Goal: Task Accomplishment & Management: Use online tool/utility

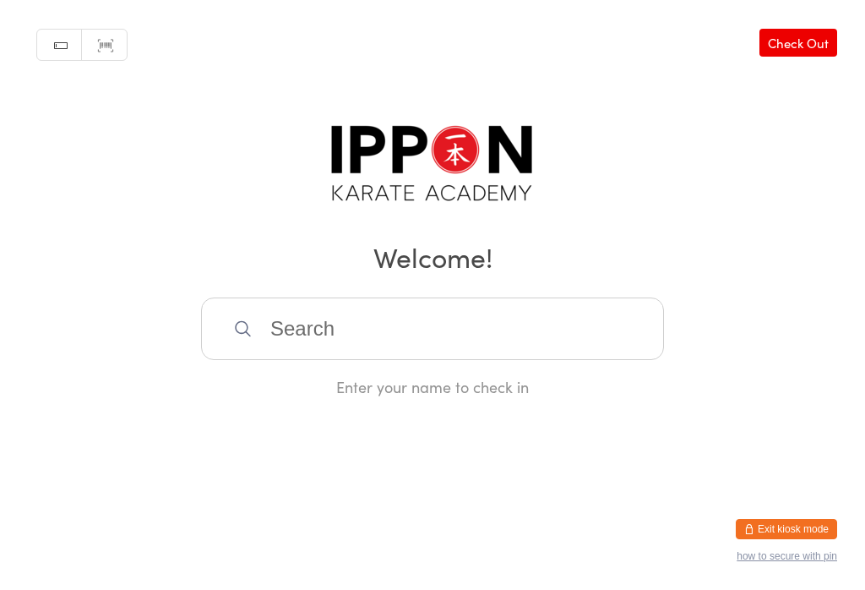
click at [512, 314] on input "search" at bounding box center [432, 328] width 463 height 63
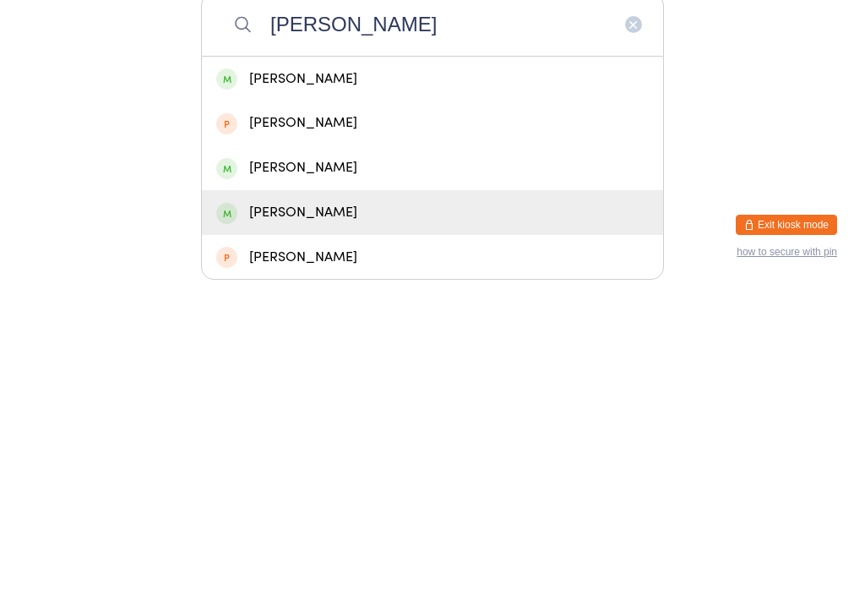
type input "[PERSON_NAME]"
click at [318, 505] on div "[PERSON_NAME]" at bounding box center [432, 516] width 433 height 23
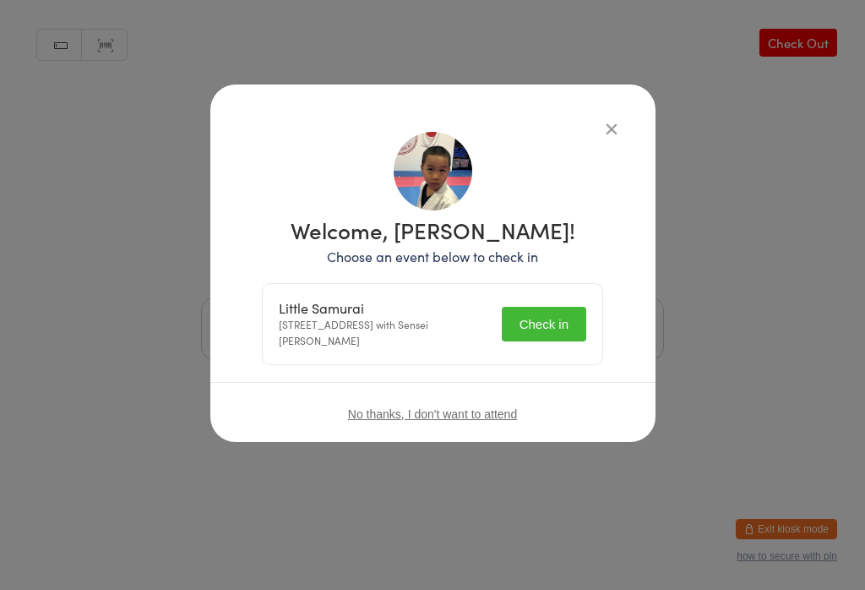
click at [551, 317] on button "Check in" at bounding box center [544, 324] width 84 height 35
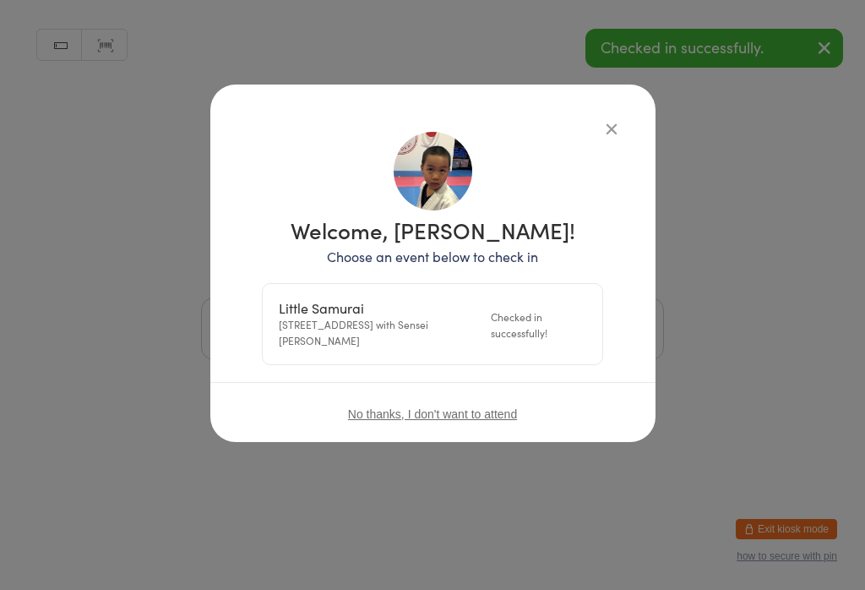
click at [543, 316] on div "Checked in successfully!" at bounding box center [538, 324] width 95 height 32
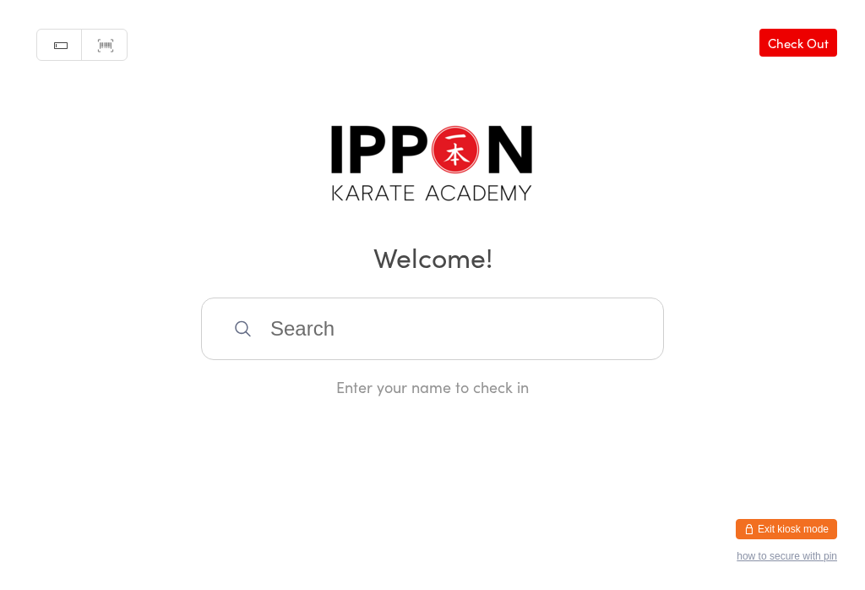
click at [210, 341] on input "search" at bounding box center [432, 328] width 463 height 63
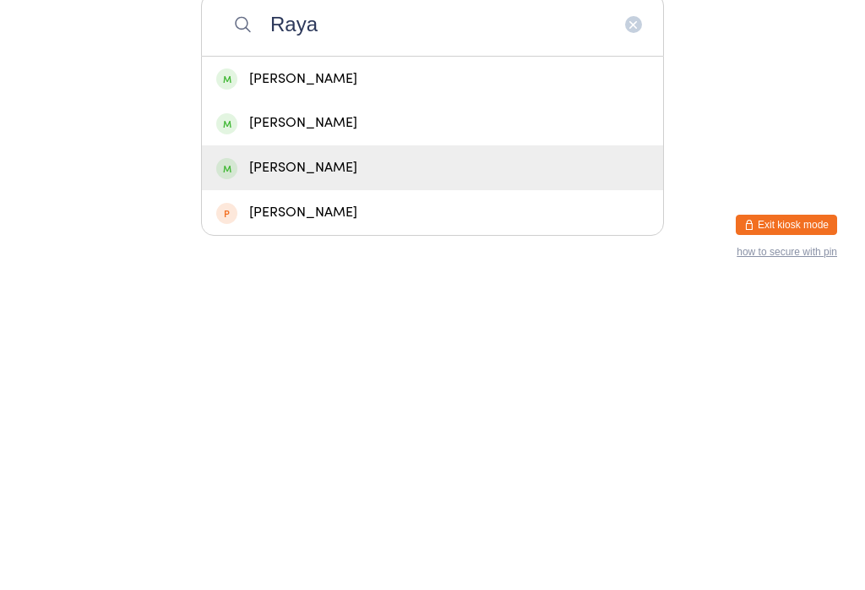
type input "Raya"
click at [399, 449] on div "[PERSON_NAME]" at bounding box center [432, 471] width 461 height 45
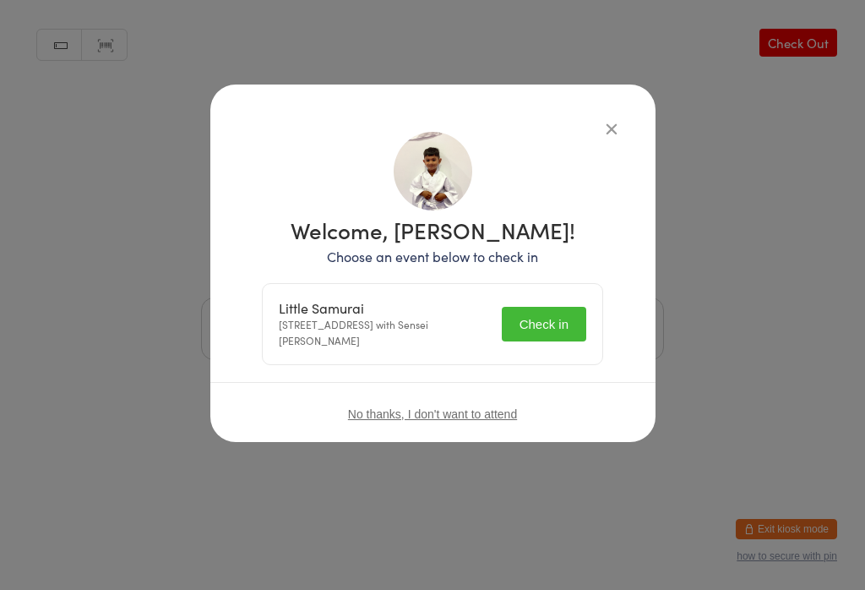
click at [564, 321] on button "Check in" at bounding box center [544, 324] width 84 height 35
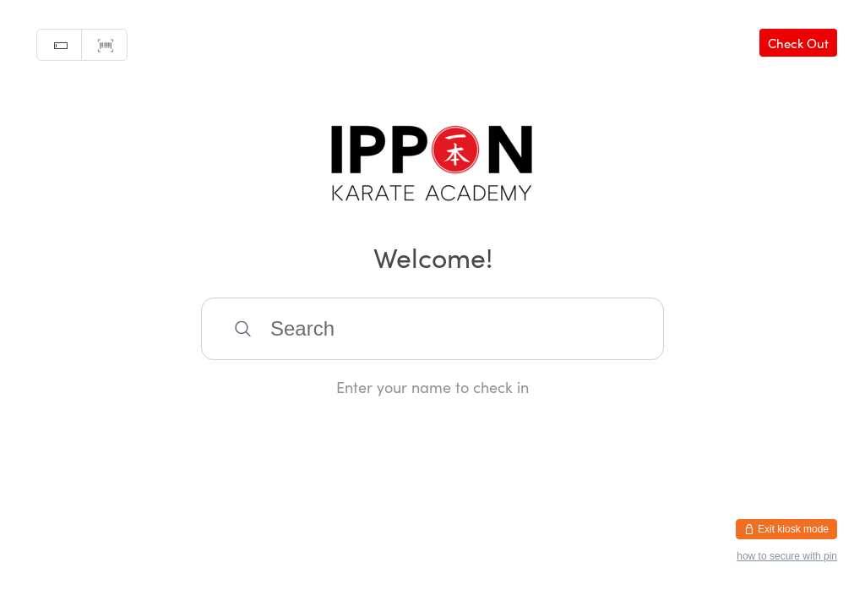
click at [409, 351] on input "search" at bounding box center [432, 328] width 463 height 63
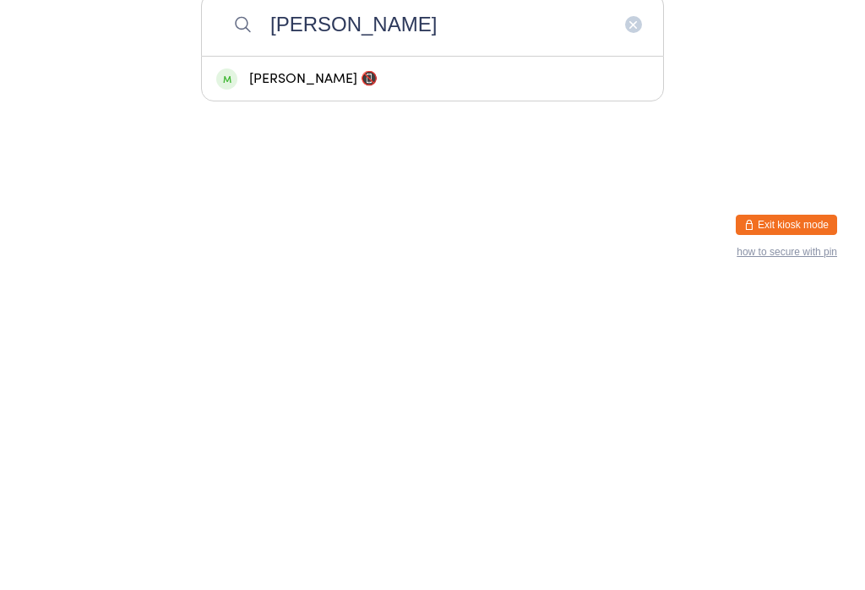
type input "[PERSON_NAME]"
click at [448, 372] on div "[PERSON_NAME] 📵" at bounding box center [432, 383] width 433 height 23
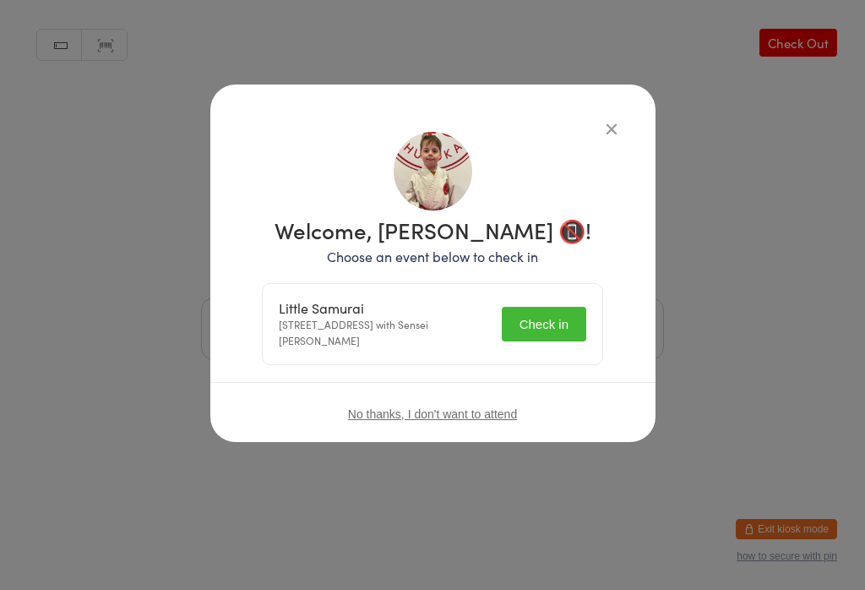
click at [528, 340] on button "Check in" at bounding box center [544, 324] width 84 height 35
